Goal: Download file/media

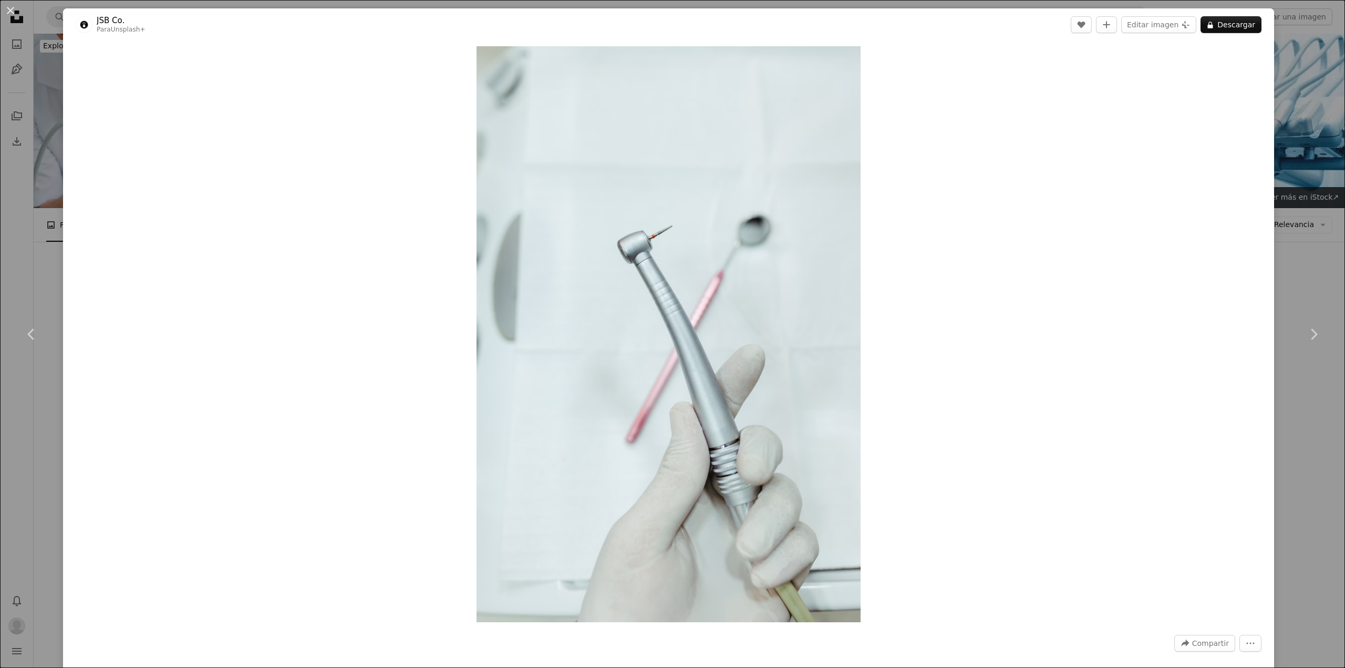
scroll to position [11190, 0]
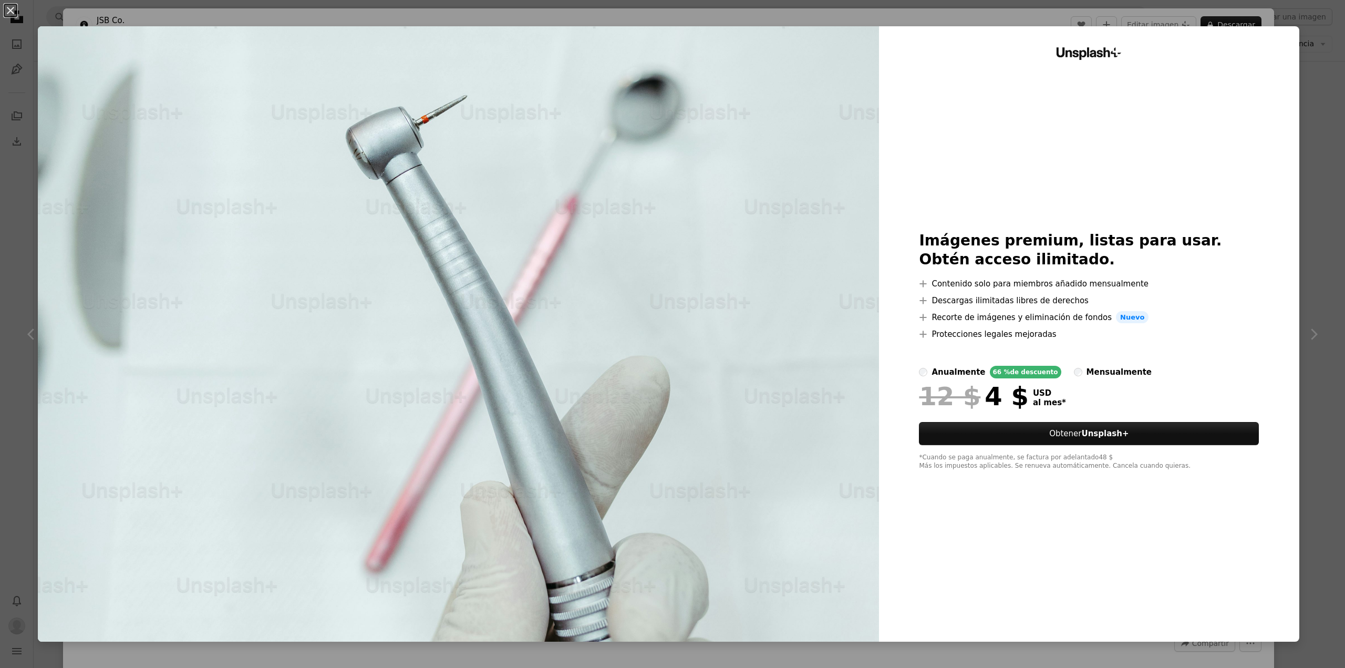
click at [1300, 76] on div "An X shape Unsplash+ Imágenes premium, listas para usar. Obtén acceso ilimitado…" at bounding box center [672, 334] width 1345 height 668
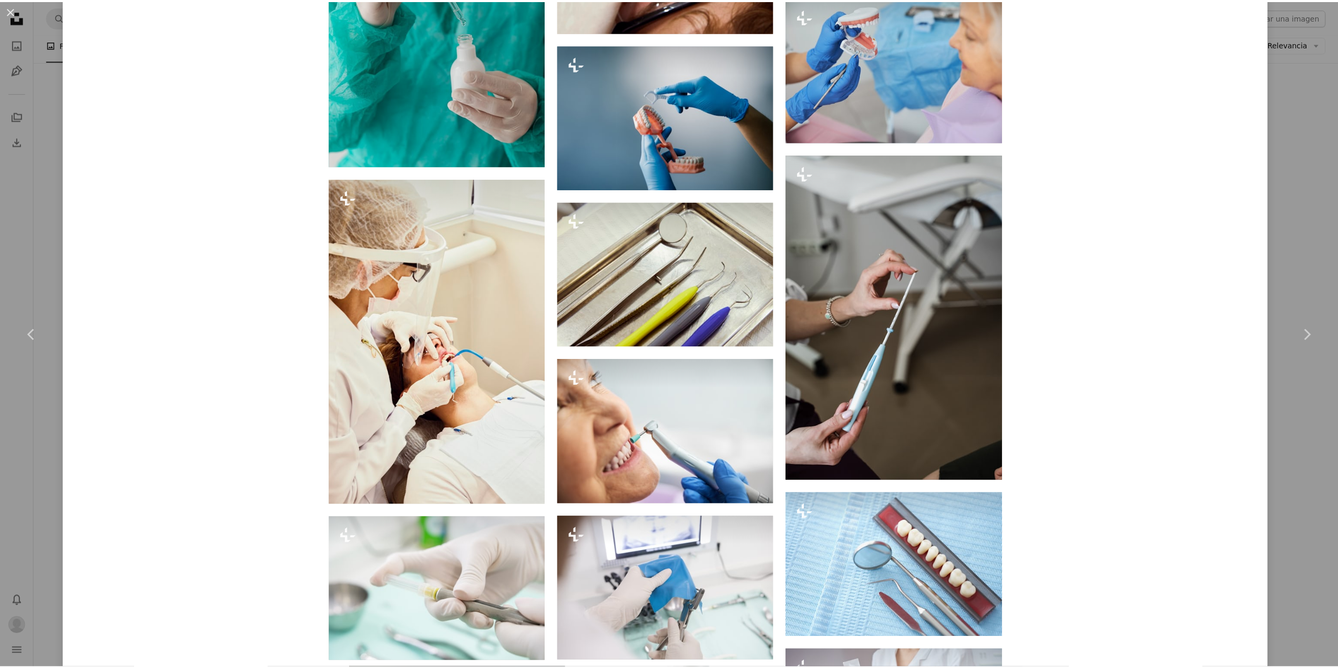
scroll to position [3206, 0]
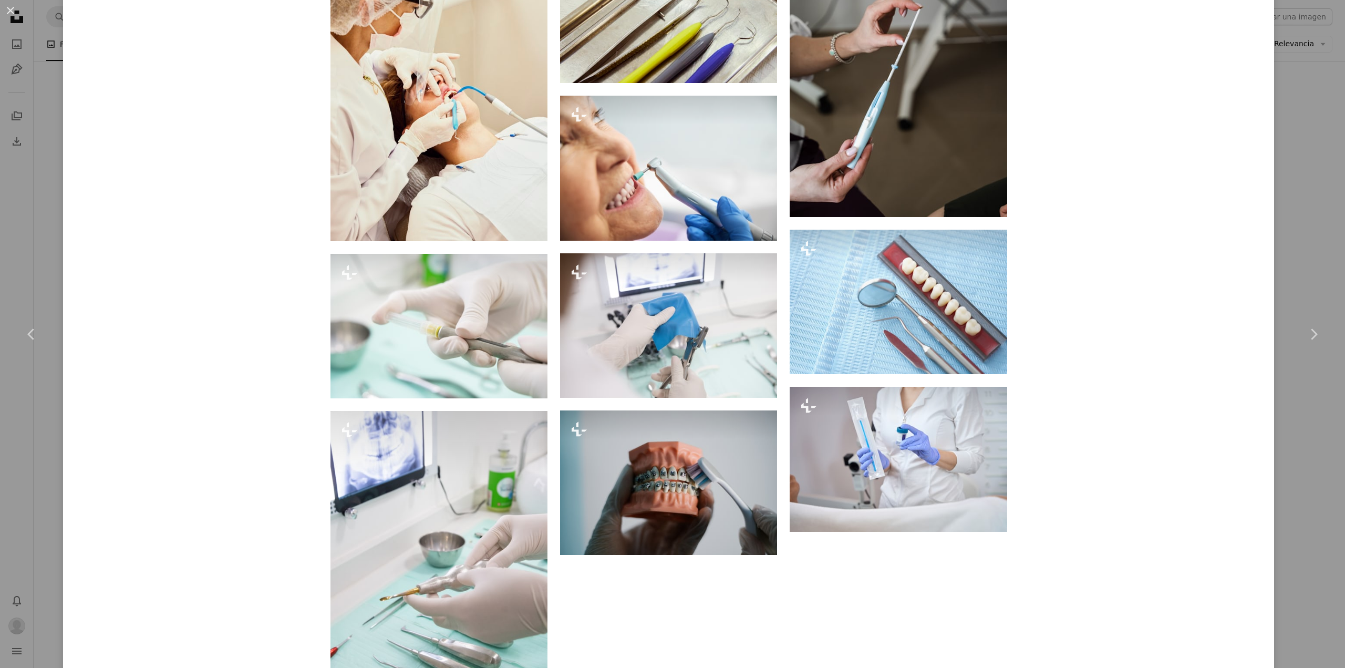
click at [1306, 169] on div "An X shape Chevron left Chevron right JSB Co. Para Unsplash+ A heart A plus sig…" at bounding box center [672, 334] width 1345 height 668
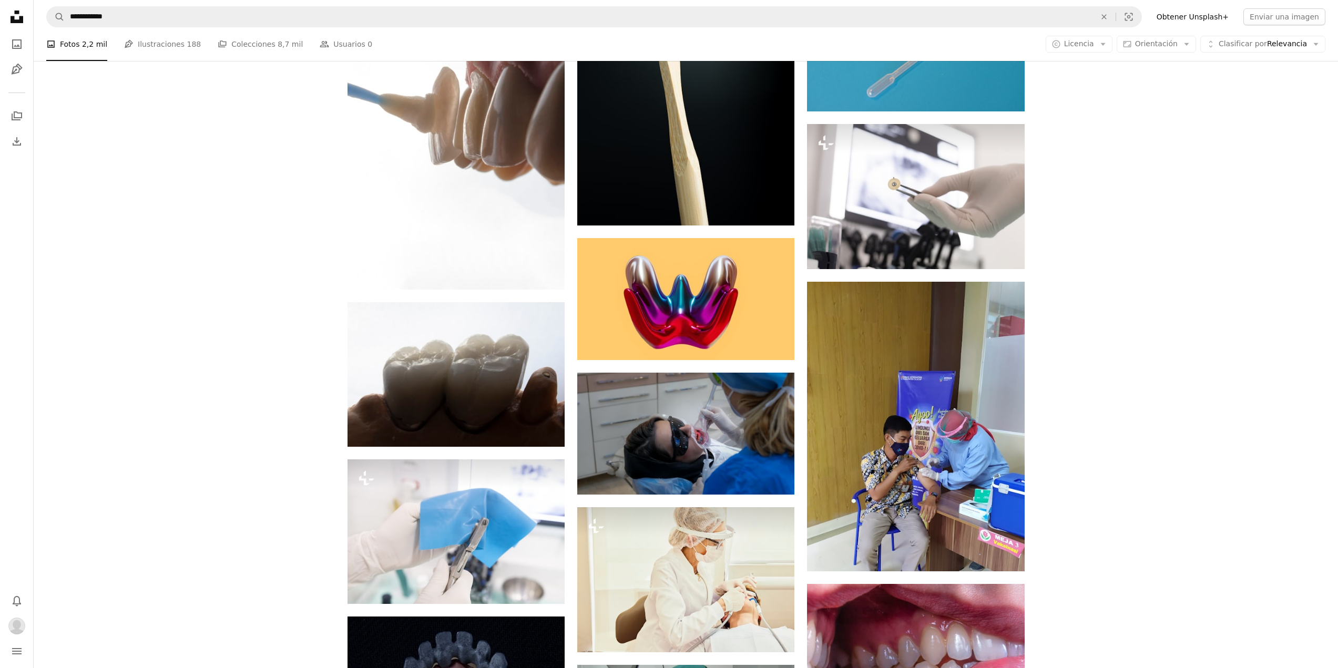
scroll to position [10244, 0]
